Goal: Information Seeking & Learning: Learn about a topic

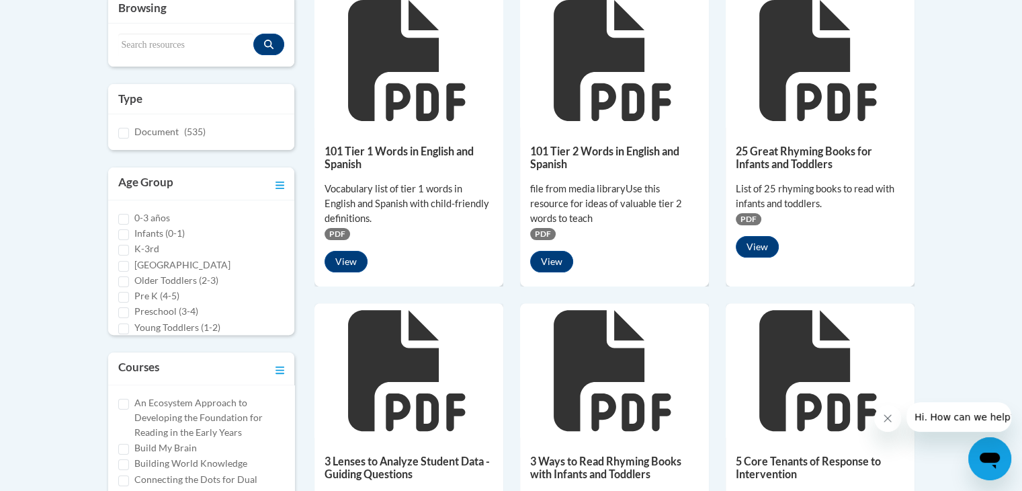
scroll to position [341, 0]
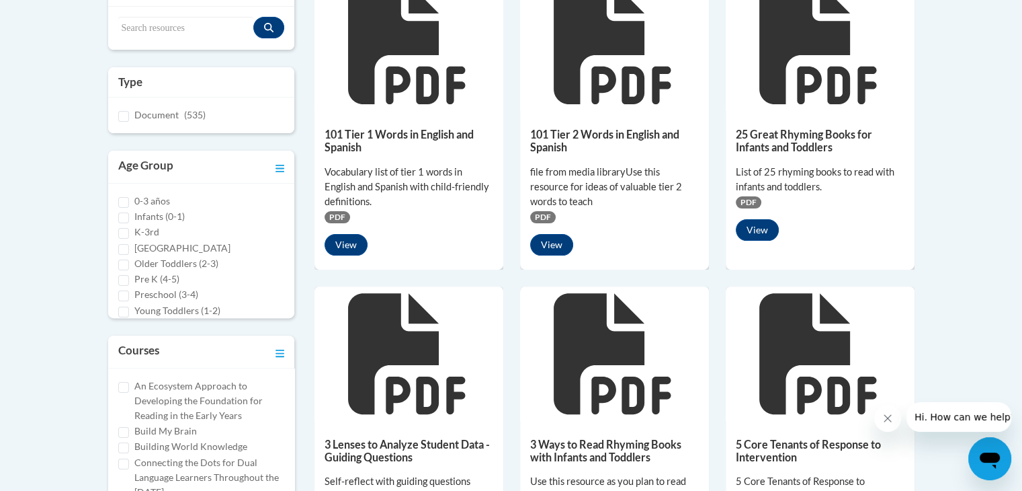
drag, startPoint x: 1024, startPoint y: 101, endPoint x: 1031, endPoint y: 192, distance: 91.0
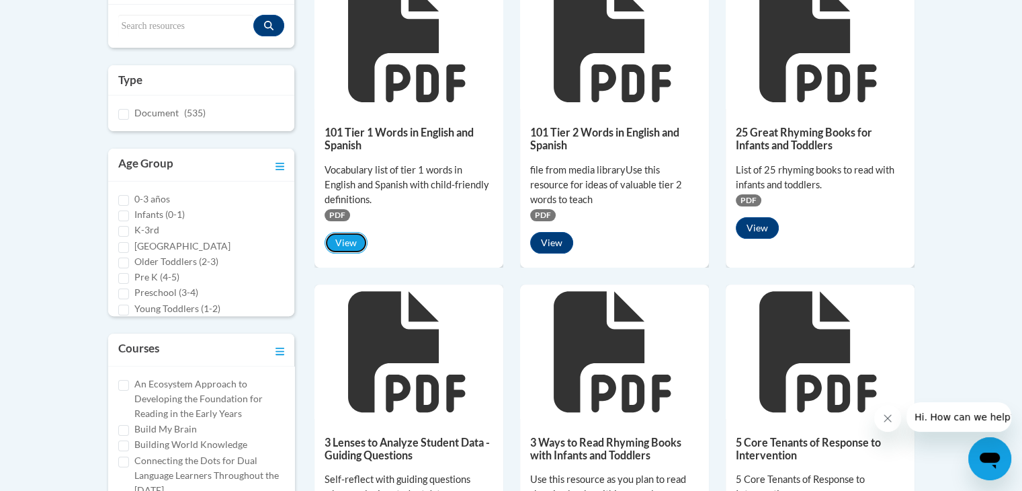
click at [336, 245] on button "View" at bounding box center [346, 243] width 43 height 22
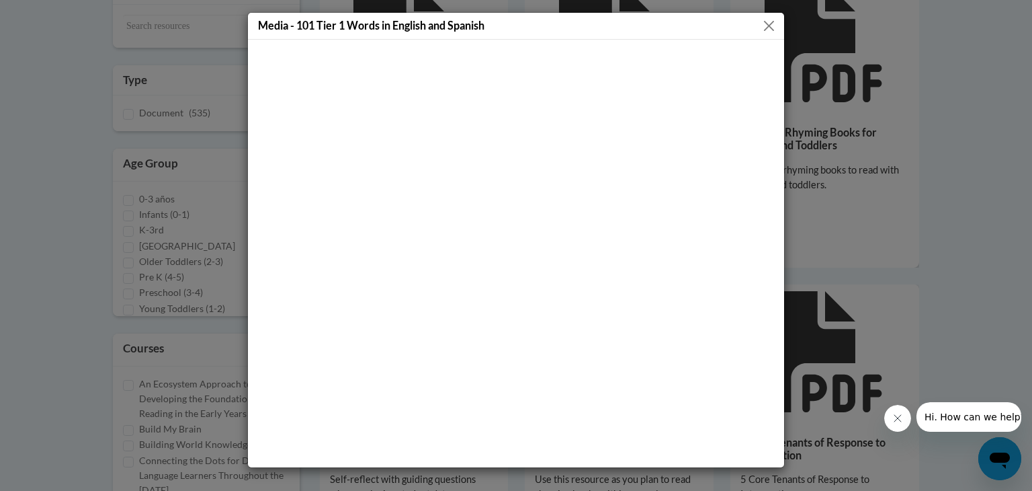
click at [768, 19] on button "Close" at bounding box center [769, 25] width 17 height 17
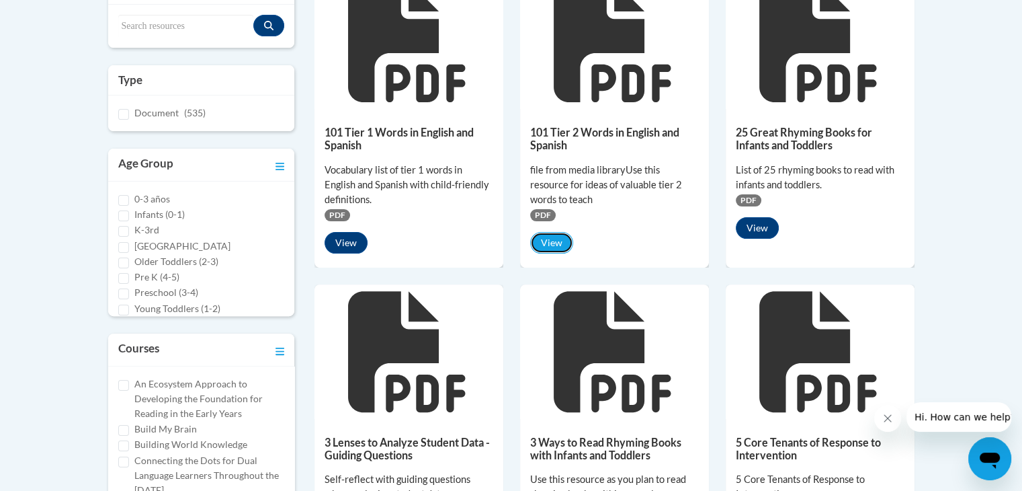
click at [545, 236] on button "View" at bounding box center [551, 243] width 43 height 22
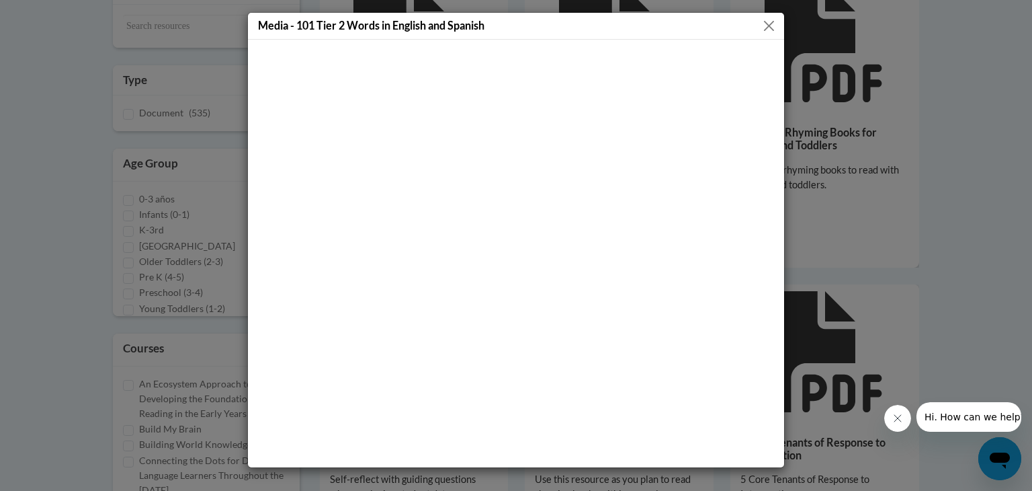
click at [773, 23] on button "Close" at bounding box center [769, 25] width 17 height 17
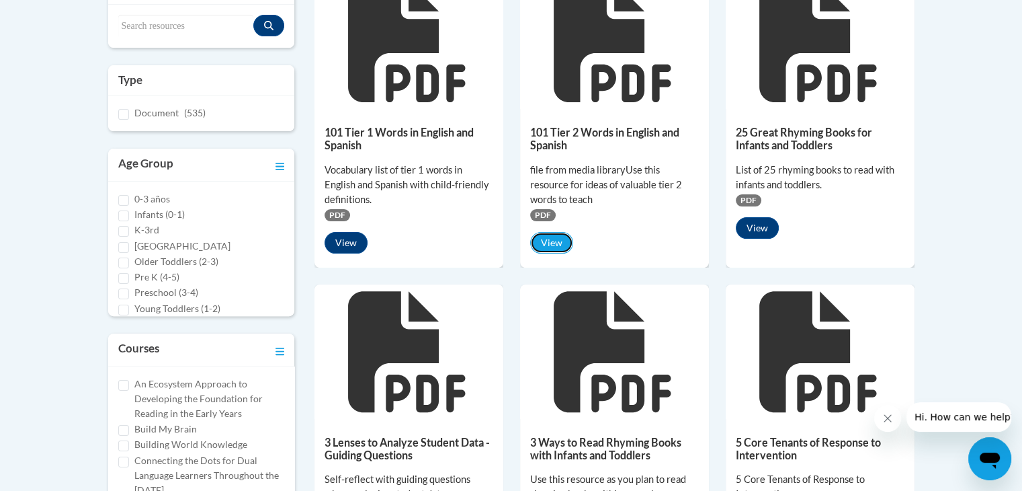
click at [544, 242] on button "View" at bounding box center [551, 243] width 43 height 22
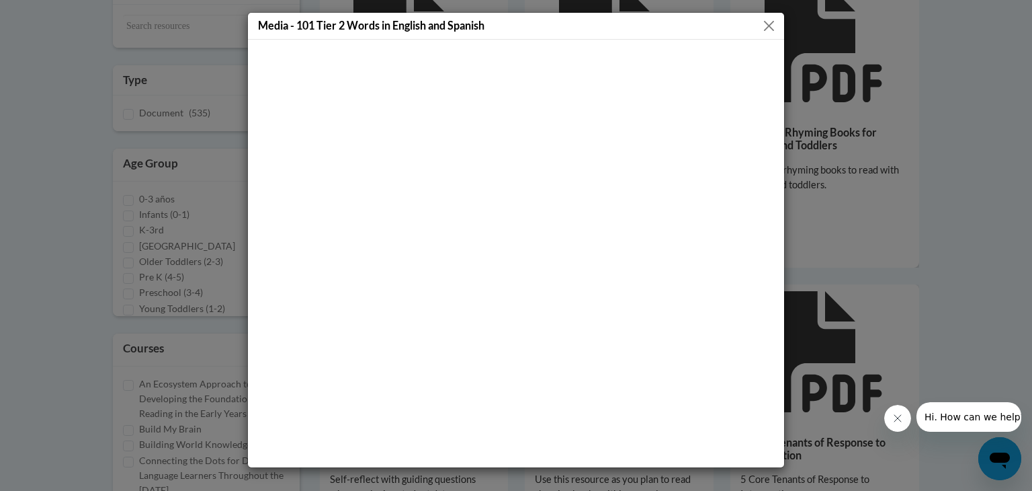
click at [770, 25] on button "Close" at bounding box center [769, 25] width 17 height 17
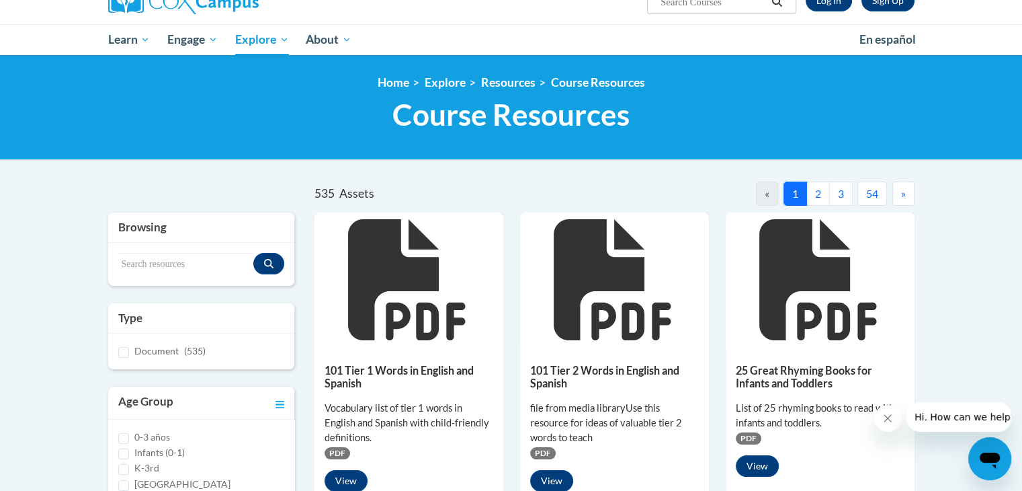
drag, startPoint x: 1027, startPoint y: 106, endPoint x: 946, endPoint y: 126, distance: 83.9
click at [946, 126] on html "This site uses cookies to help improve your learning experience. By continuing …" at bounding box center [511, 125] width 1022 height 491
